Goal: Find specific page/section: Find specific page/section

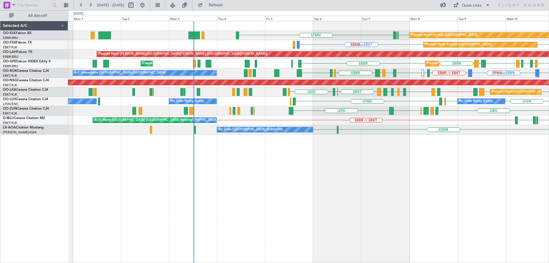
click at [357, 99] on div "EBKT EBBR LFMN Planned Maint Kortrijk-Wevelgem EBMB or EBKT EBKT Planned Maint …" at bounding box center [308, 77] width 481 height 113
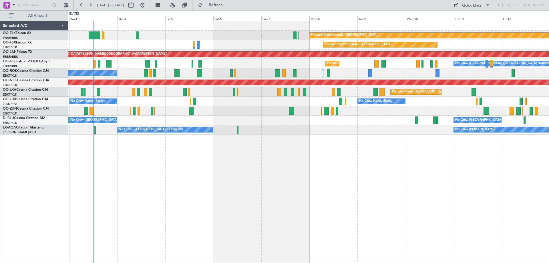
click at [227, 132] on div "Planned Maint Kortrijk-[GEOGRAPHIC_DATA] Planned Maint [GEOGRAPHIC_DATA]-[GEOGR…" at bounding box center [308, 77] width 481 height 113
click at [61, 5] on div at bounding box center [37, 5] width 74 height 10
click at [62, 5] on button at bounding box center [66, 5] width 9 height 9
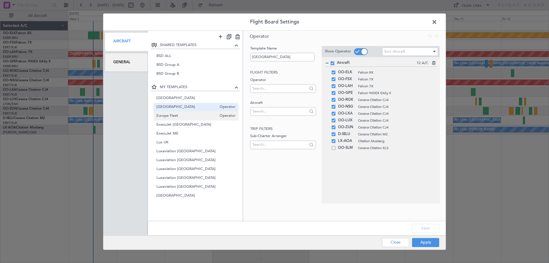
click at [181, 114] on span "Europe Fleet" at bounding box center [187, 116] width 61 height 6
type input "Europe Fleet"
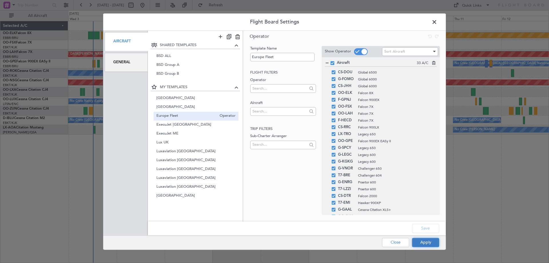
click at [428, 243] on button "Apply" at bounding box center [425, 242] width 27 height 9
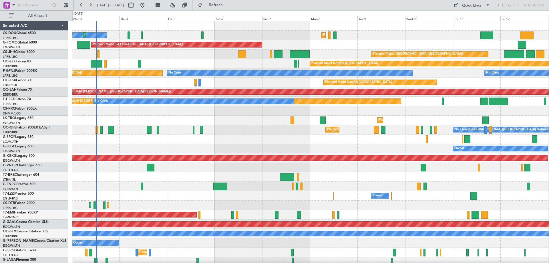
click at [197, 170] on div "Planned Maint [GEOGRAPHIC_DATA] ([GEOGRAPHIC_DATA]) No Crew Planned Maint [GEOG…" at bounding box center [310, 181] width 477 height 321
click at [177, 8] on button at bounding box center [172, 5] width 9 height 9
